Goal: Obtain resource: Obtain resource

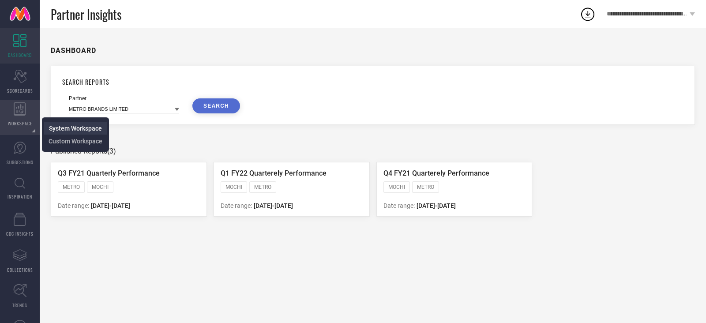
click at [65, 125] on span "System Workspace" at bounding box center [75, 128] width 53 height 7
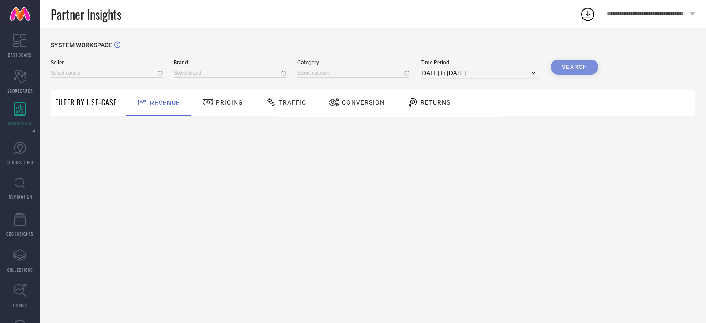
type input "All"
type input "1 STOP FASHION"
type input "All"
click at [86, 79] on div "Seller All Brand 1 STOP FASHION Category All Time Period [DATE] to [DATE] Search" at bounding box center [324, 73] width 547 height 26
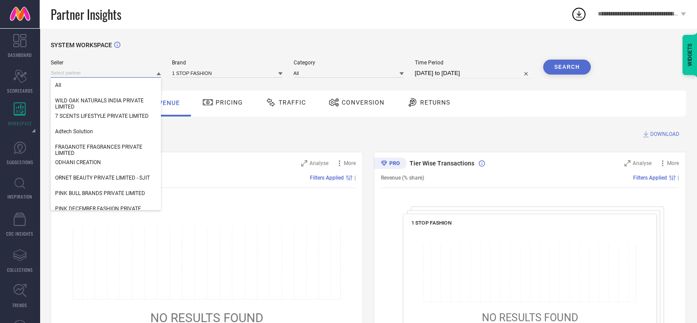
click at [90, 75] on input at bounding box center [106, 72] width 110 height 9
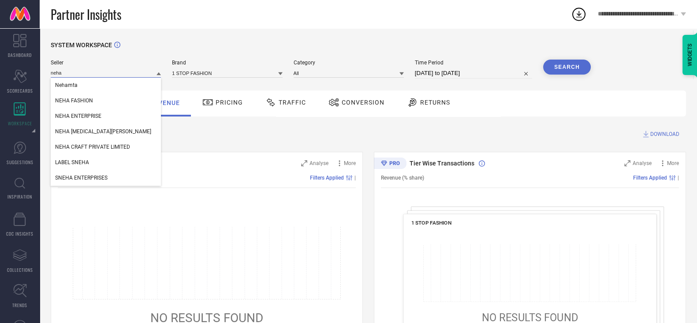
type input "neham"
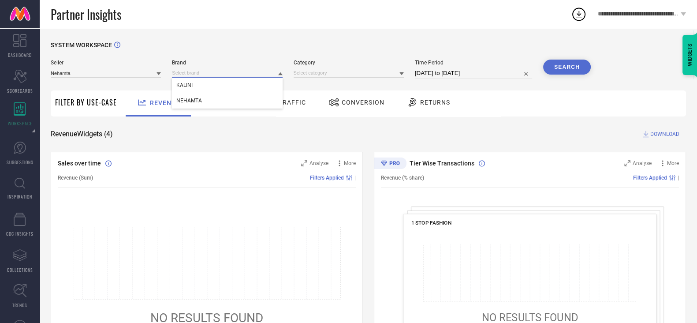
click at [190, 72] on input at bounding box center [227, 72] width 110 height 9
click at [196, 73] on input at bounding box center [227, 72] width 110 height 9
click at [198, 98] on span "NEHAMTA" at bounding box center [189, 100] width 26 height 6
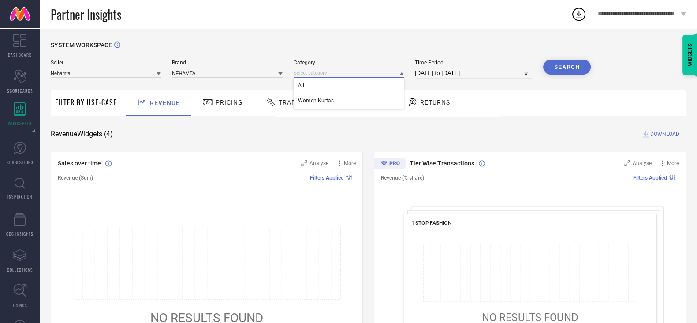
click at [335, 76] on input at bounding box center [349, 72] width 110 height 9
click at [336, 76] on input at bounding box center [349, 72] width 110 height 9
click at [337, 89] on div "All" at bounding box center [349, 85] width 110 height 15
click at [460, 65] on span "Time Period" at bounding box center [473, 63] width 117 height 6
select select "6"
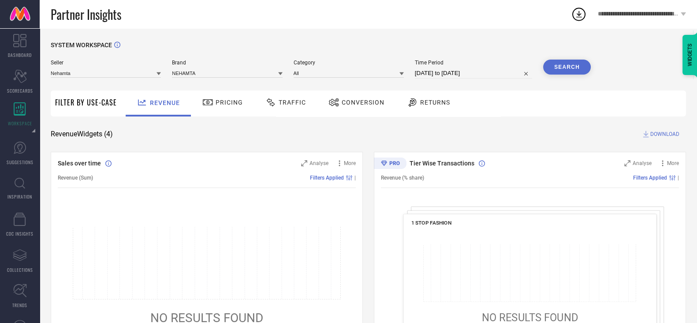
select select "2025"
select select "7"
select select "2025"
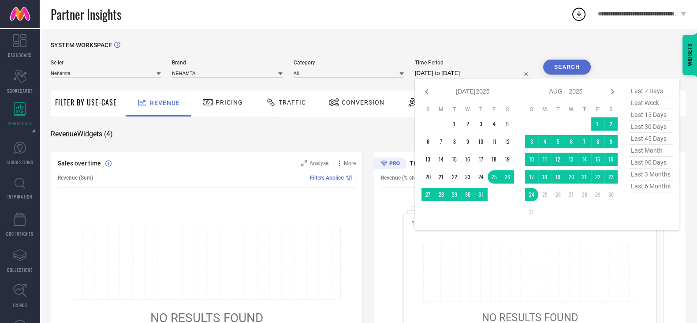
click at [459, 75] on input "[DATE] to [DATE]" at bounding box center [473, 73] width 117 height 11
type input "After [DATE]"
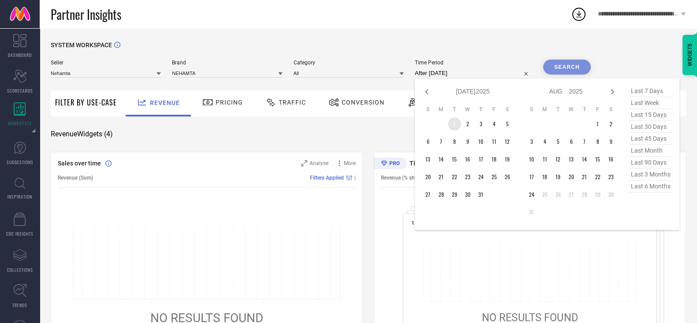
click at [456, 125] on td "1" at bounding box center [454, 123] width 13 height 13
click at [429, 96] on icon at bounding box center [427, 91] width 11 height 11
select select "5"
select select "2025"
select select "6"
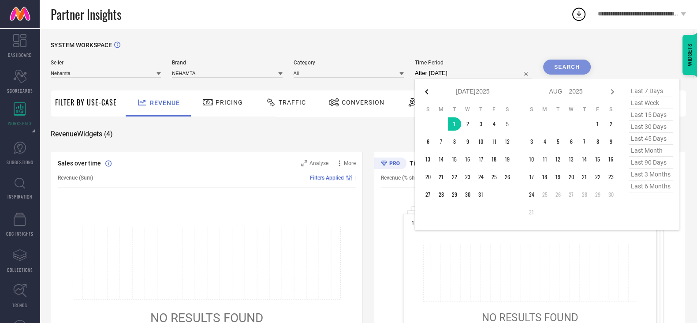
select select "2025"
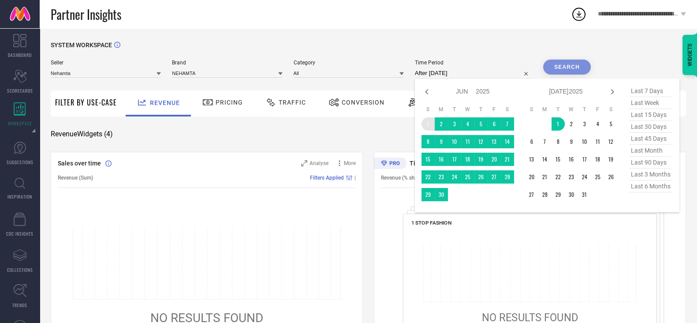
type input "[DATE] to [DATE]"
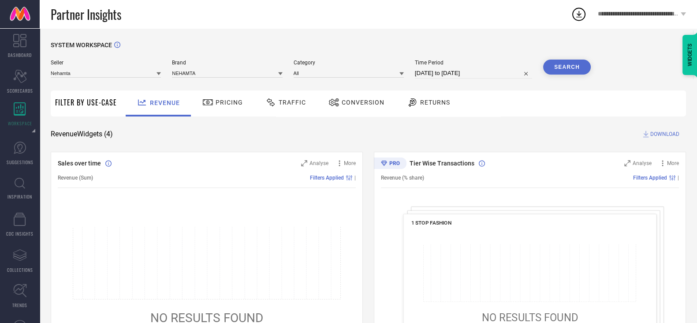
select select "5"
select select "2025"
select select "6"
select select "2025"
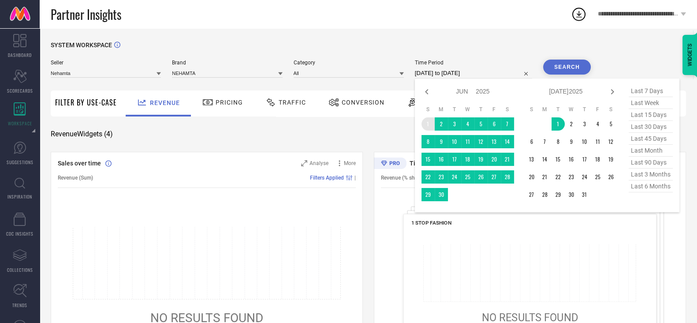
drag, startPoint x: 440, startPoint y: 79, endPoint x: 429, endPoint y: 122, distance: 44.0
click at [429, 78] on div "[DATE] to [DATE] Jan Feb Mar Apr May Jun [DATE] Aug Sep Oct Nov [DATE] 2016 201…" at bounding box center [473, 73] width 117 height 11
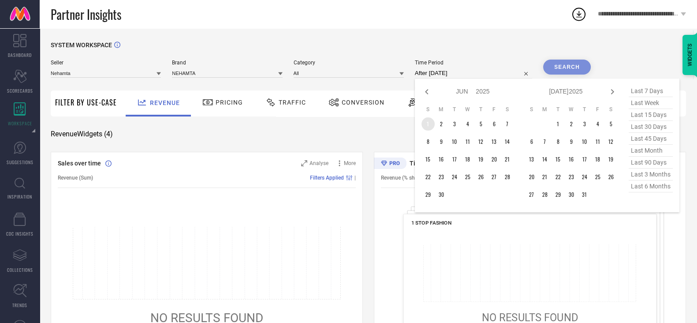
click at [429, 122] on td "1" at bounding box center [428, 123] width 13 height 13
click at [564, 173] on span "last 3 months" at bounding box center [651, 174] width 44 height 12
type input "[DATE] to [DATE]"
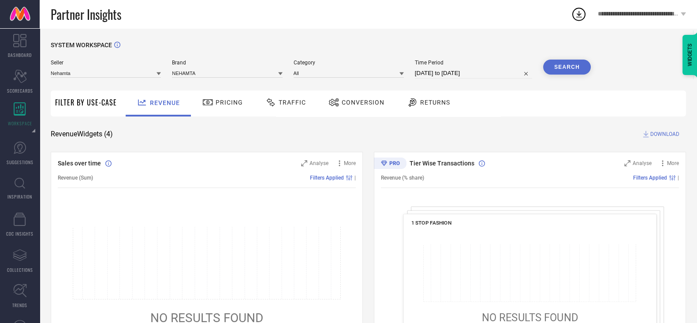
click at [564, 68] on button "Search" at bounding box center [567, 67] width 48 height 15
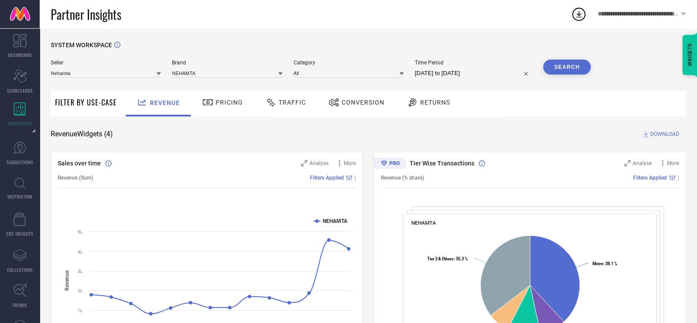
click at [564, 137] on span "DOWNLOAD" at bounding box center [664, 134] width 29 height 9
